Goal: Information Seeking & Learning: Learn about a topic

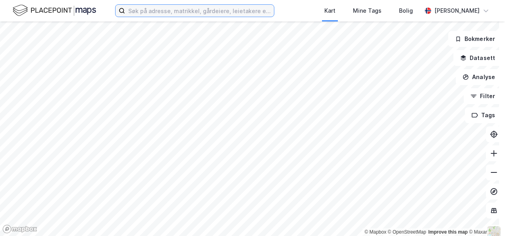
click at [162, 10] on input at bounding box center [199, 11] width 149 height 12
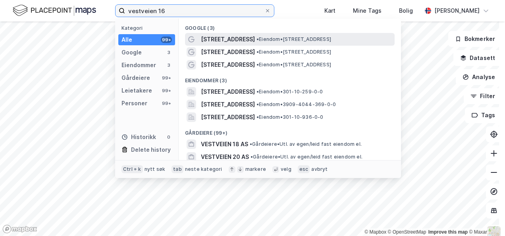
type input "vestveien 16"
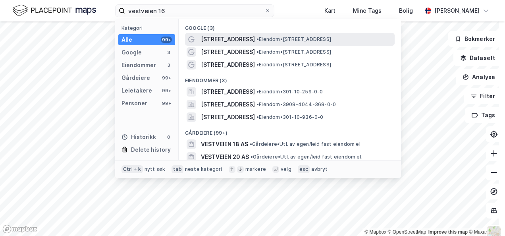
click at [222, 40] on span "[STREET_ADDRESS]" at bounding box center [228, 40] width 54 height 10
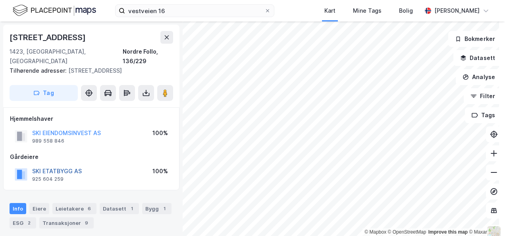
click at [0, 0] on button "SKI ETATBYGG AS" at bounding box center [0, 0] width 0 height 0
